Goal: Check status: Check status

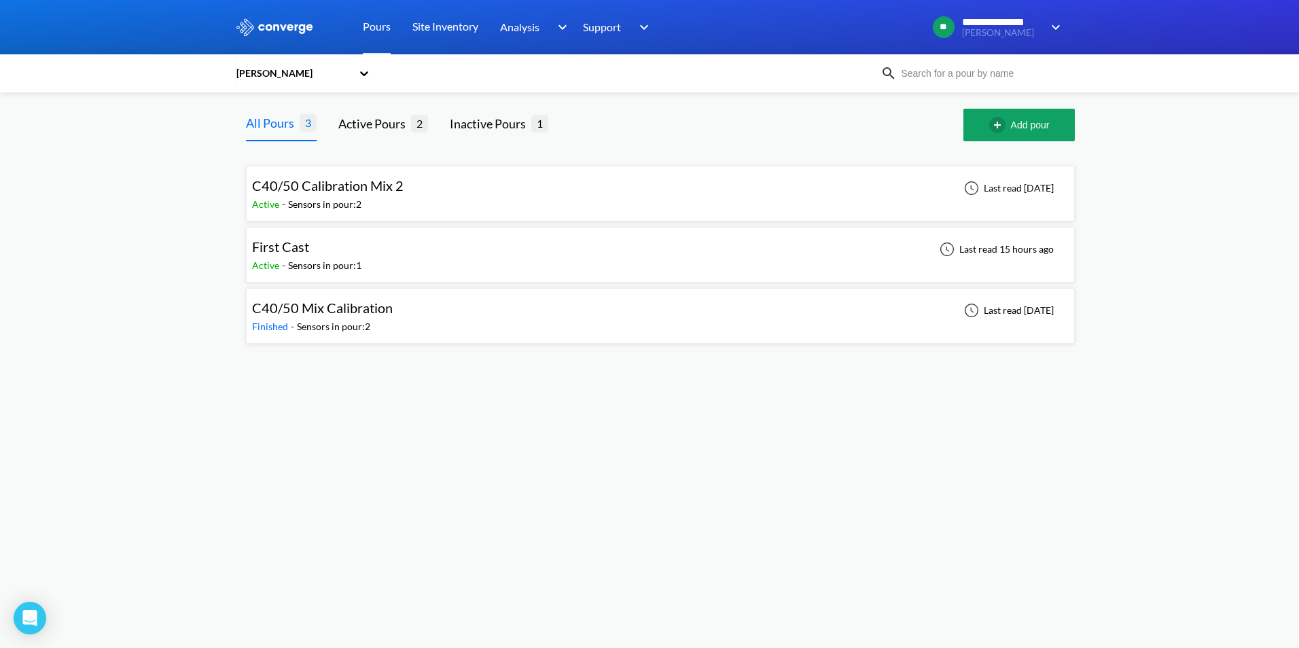
click at [378, 192] on span "C40/50 Calibration Mix 2" at bounding box center [328, 185] width 152 height 16
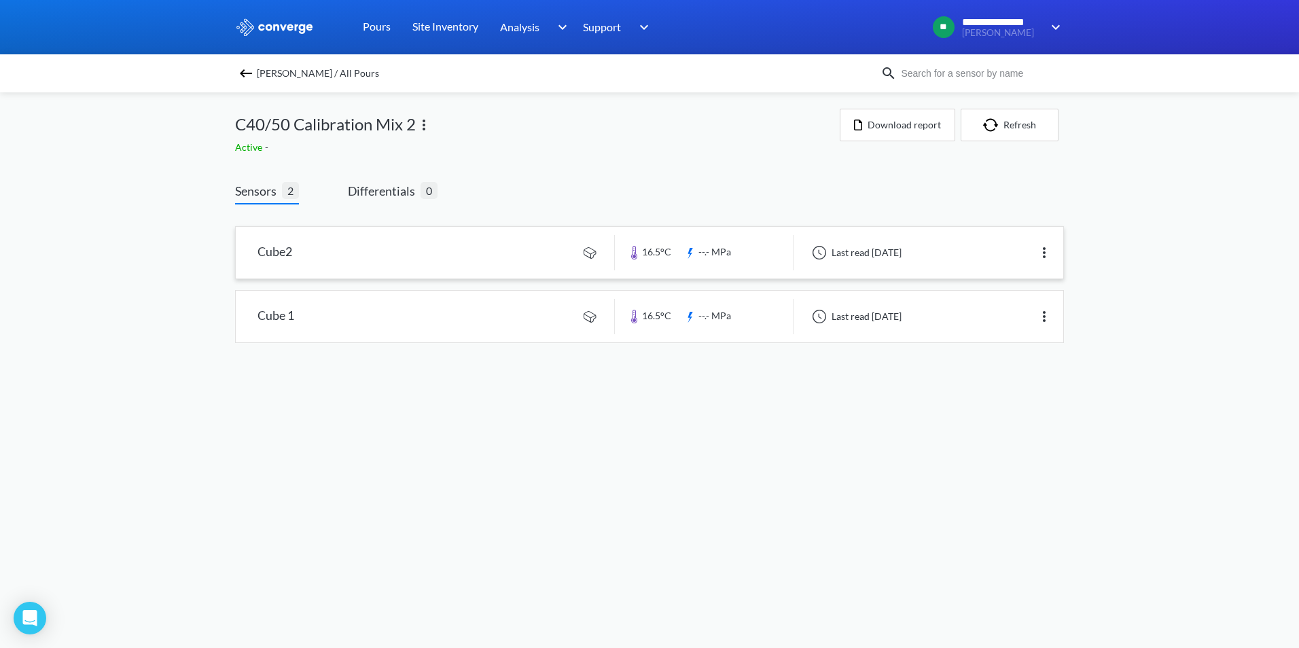
click at [522, 255] on link at bounding box center [650, 253] width 828 height 52
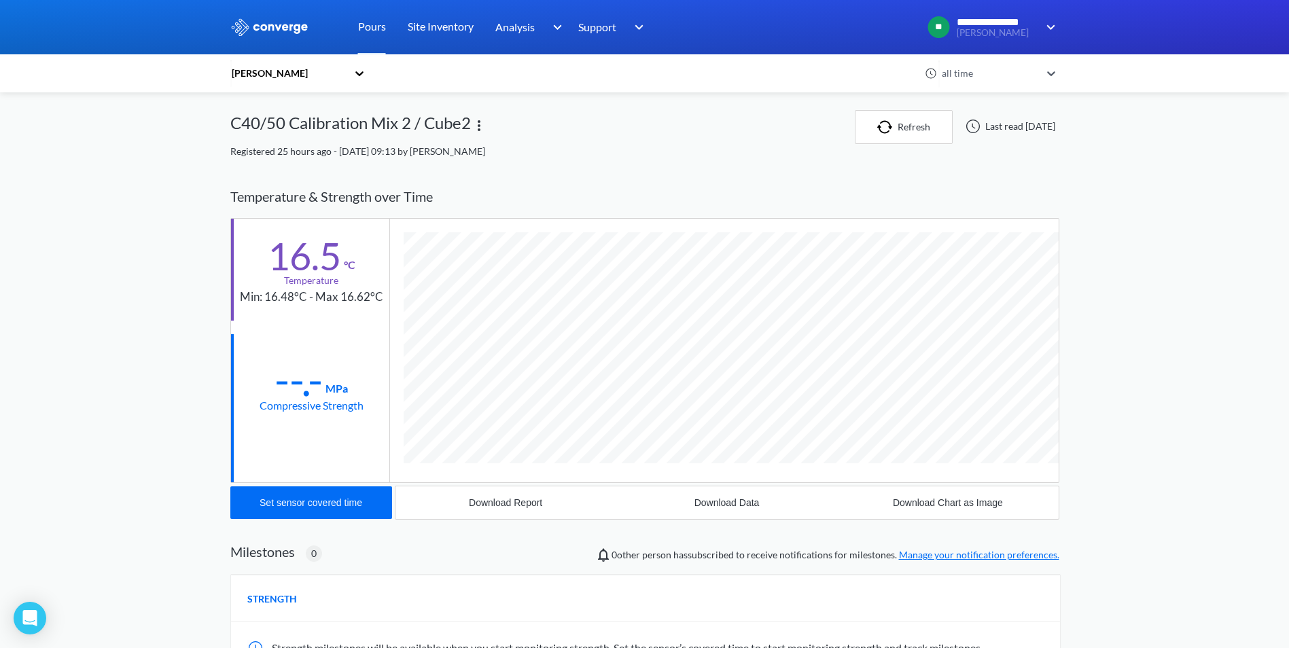
scroll to position [717, 829]
click at [353, 77] on div "[PERSON_NAME]" at bounding box center [291, 73] width 122 height 31
click at [284, 133] on div "Monk Fryston" at bounding box center [298, 136] width 136 height 26
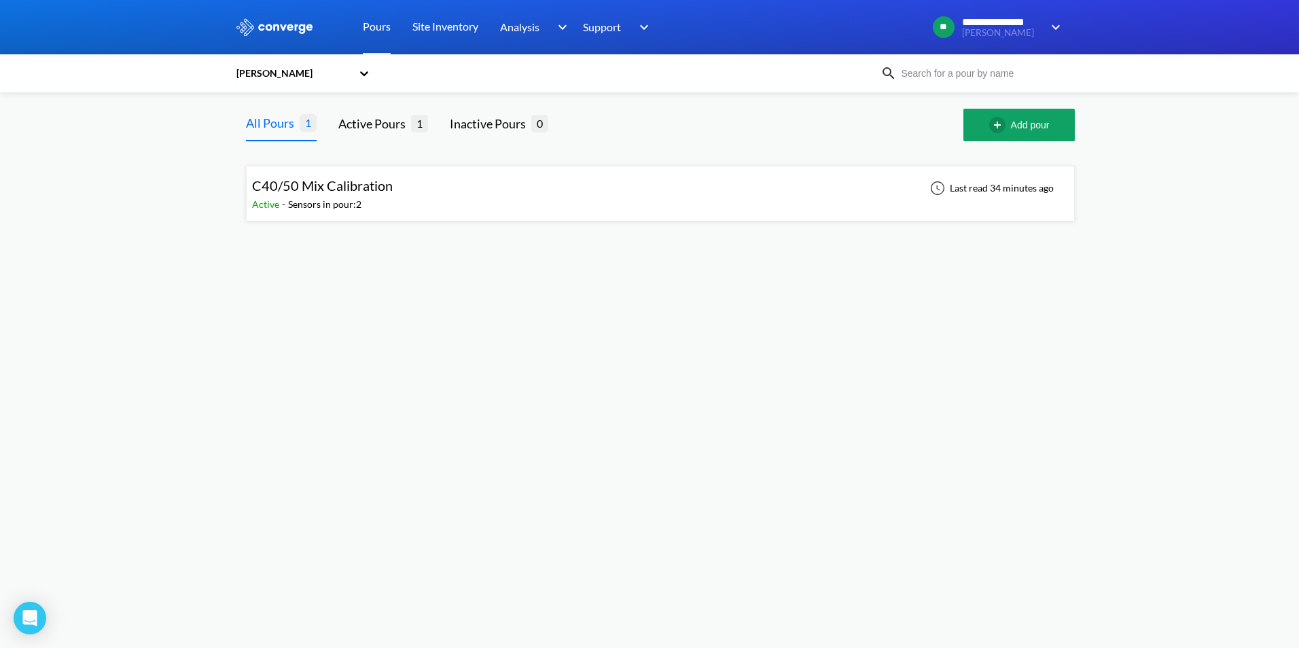
click at [310, 189] on span "C40/50 Mix Calibration" at bounding box center [322, 185] width 141 height 16
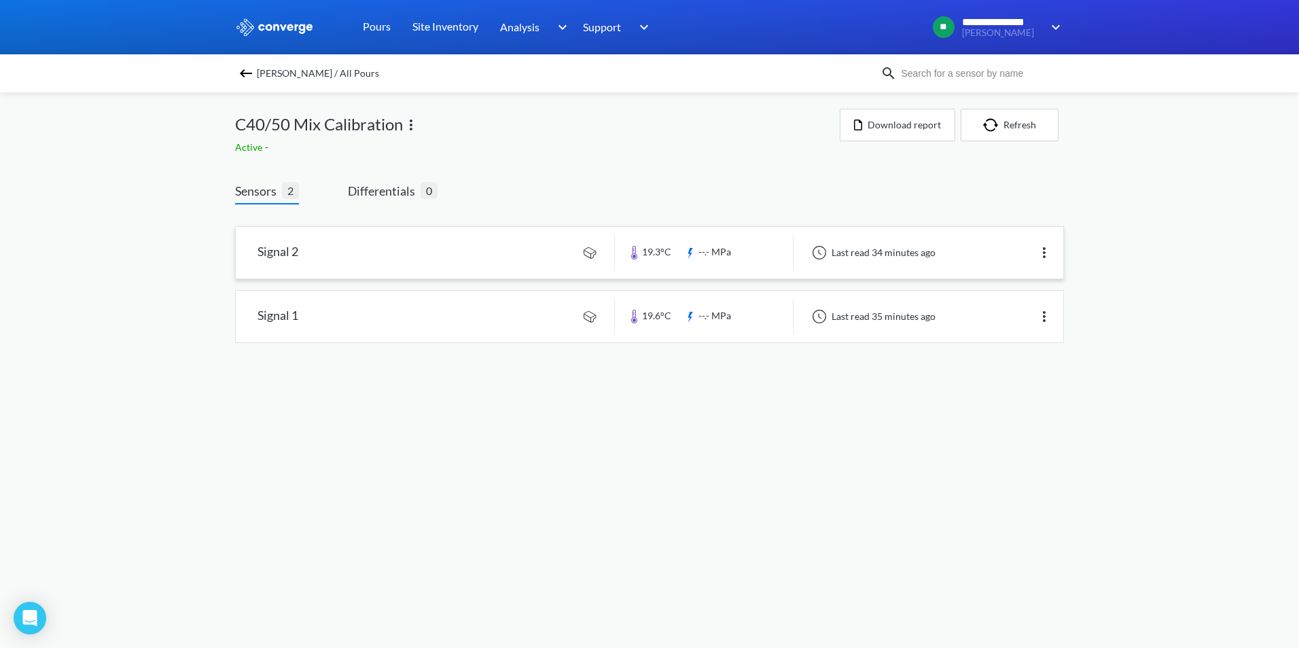
click at [488, 251] on link at bounding box center [650, 253] width 828 height 52
click at [535, 320] on link at bounding box center [650, 317] width 828 height 52
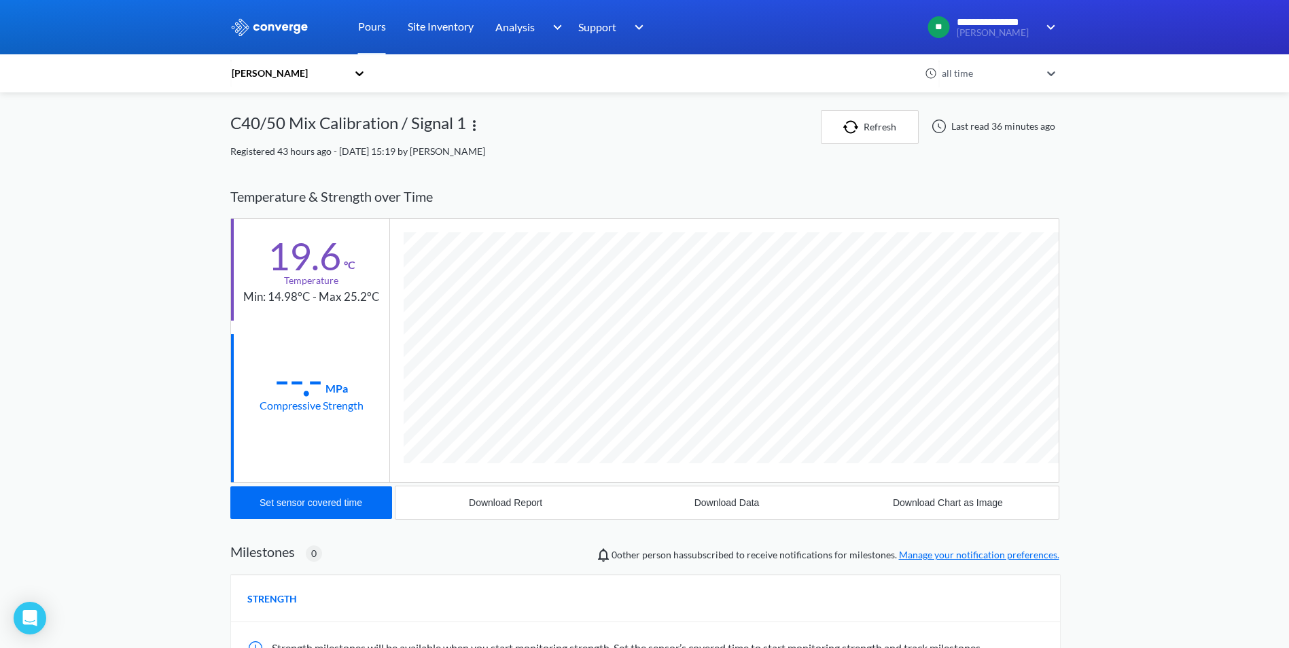
scroll to position [717, 829]
